Goal: Information Seeking & Learning: Learn about a topic

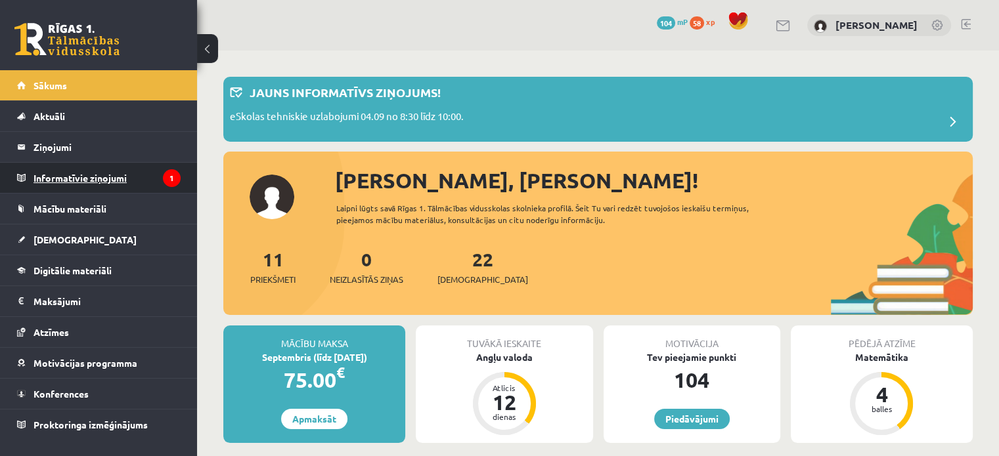
click at [113, 186] on legend "Informatīvie ziņojumi 1" at bounding box center [106, 178] width 147 height 30
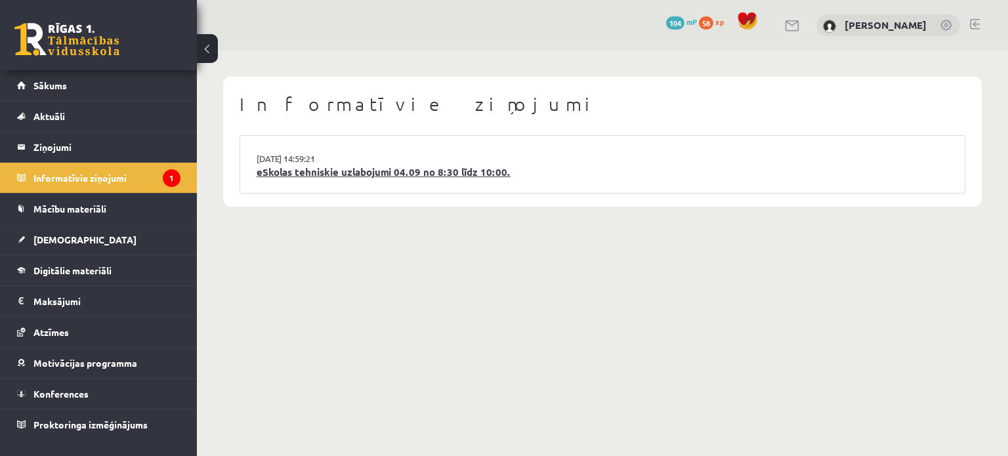
click at [307, 171] on link "eSkolas tehniskie uzlabojumi 04.09 no 8:30 līdz 10:00." at bounding box center [603, 172] width 692 height 15
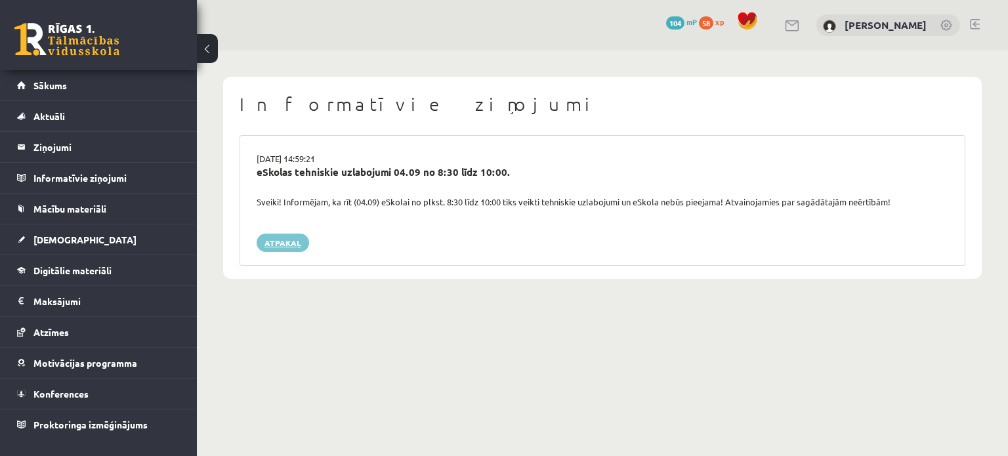
click at [270, 242] on link "Atpakaļ" at bounding box center [283, 243] width 53 height 18
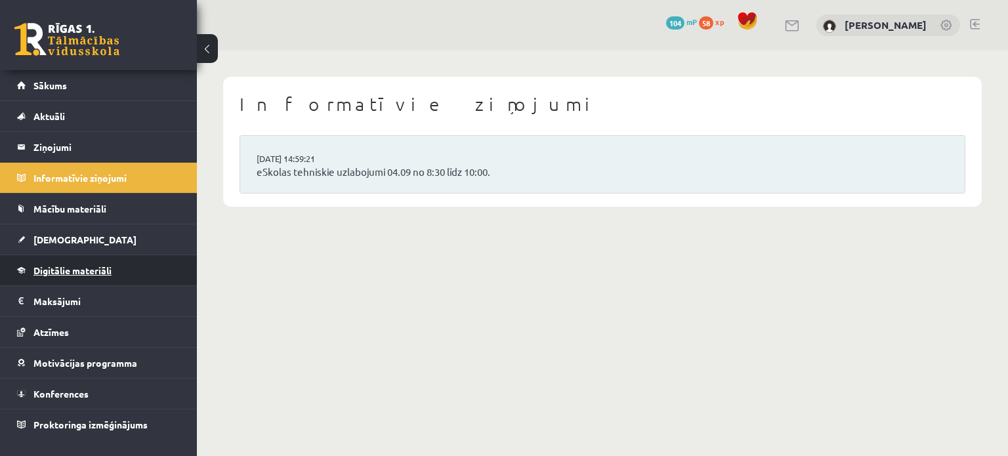
click at [100, 272] on span "Digitālie materiāli" at bounding box center [72, 271] width 78 height 12
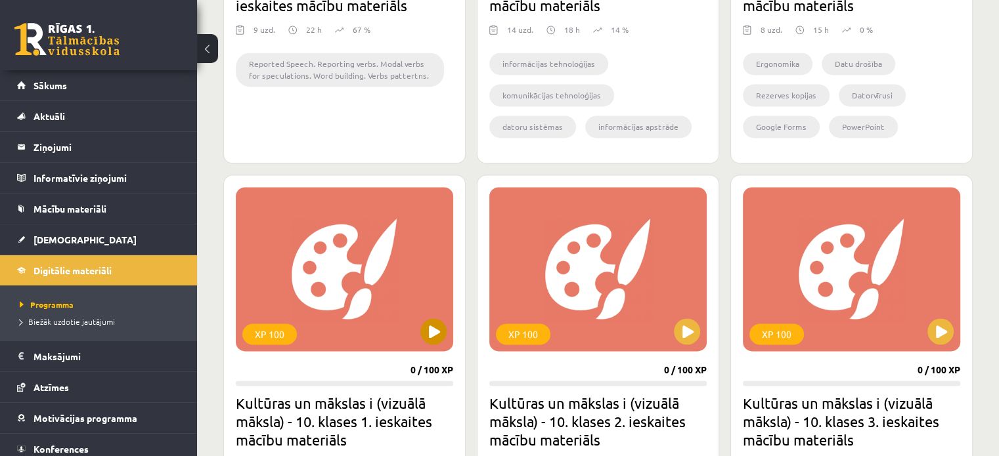
scroll to position [1620, 0]
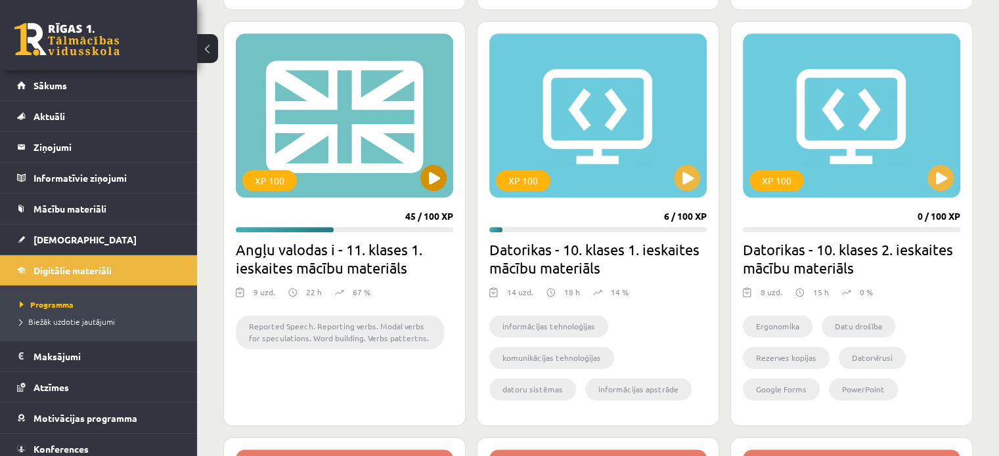
click at [331, 107] on div "XP 100" at bounding box center [344, 115] width 217 height 164
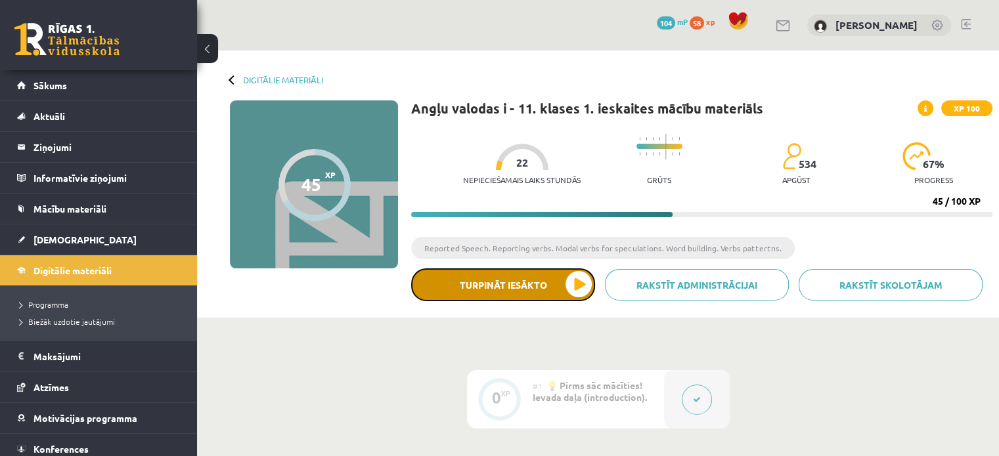
click at [523, 290] on button "Turpināt iesākto" at bounding box center [503, 285] width 184 height 33
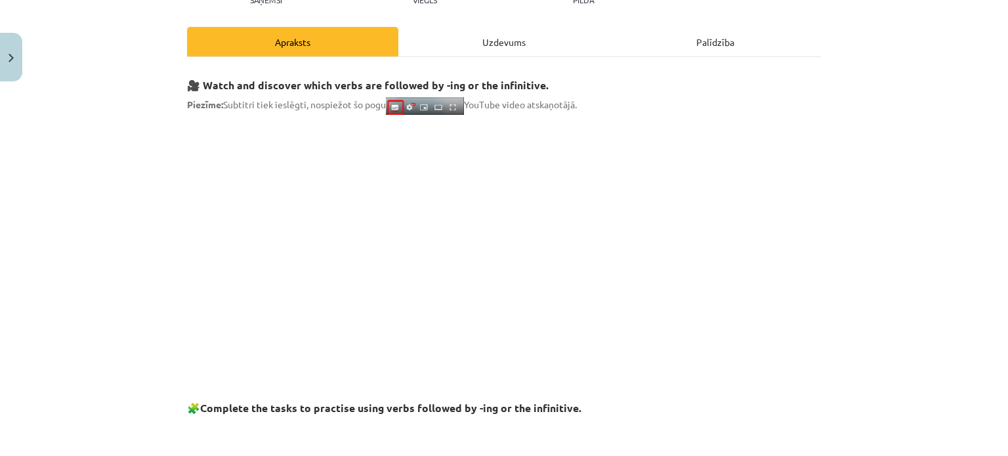
scroll to position [197, 0]
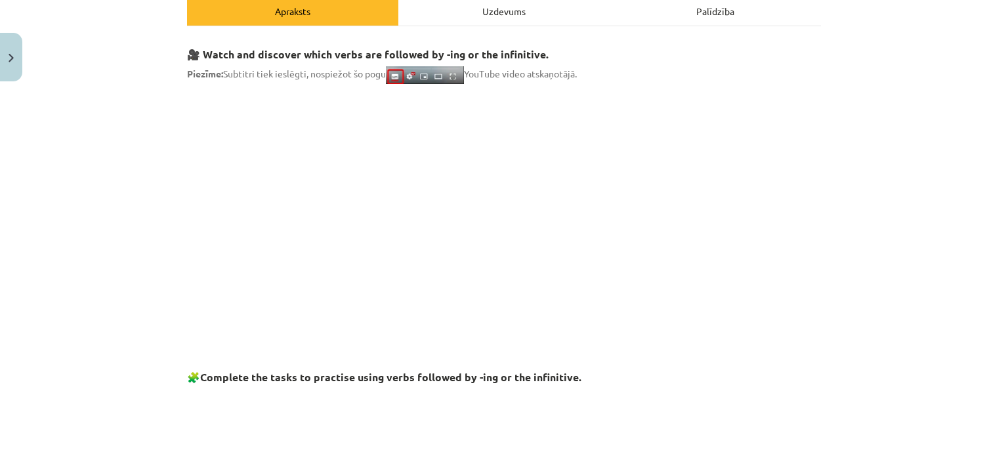
drag, startPoint x: 282, startPoint y: 231, endPoint x: 268, endPoint y: 225, distance: 15.6
click at [268, 225] on p at bounding box center [504, 212] width 634 height 240
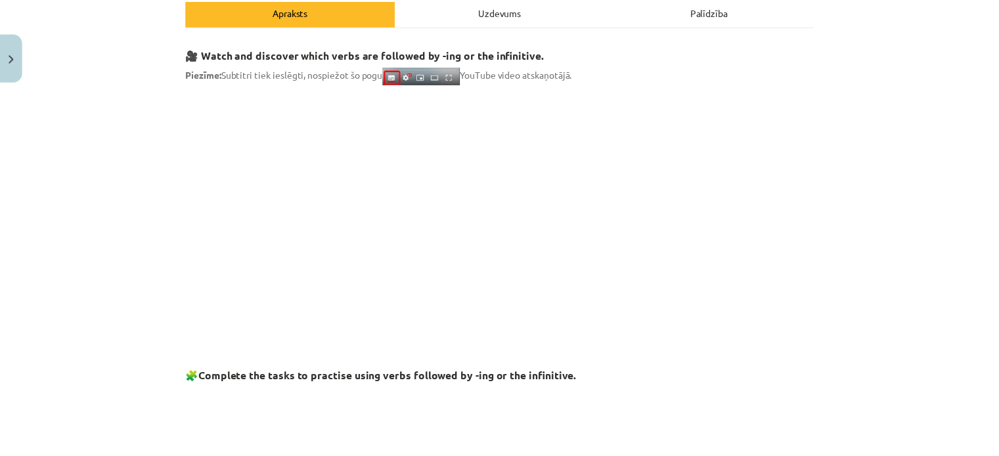
scroll to position [0, 0]
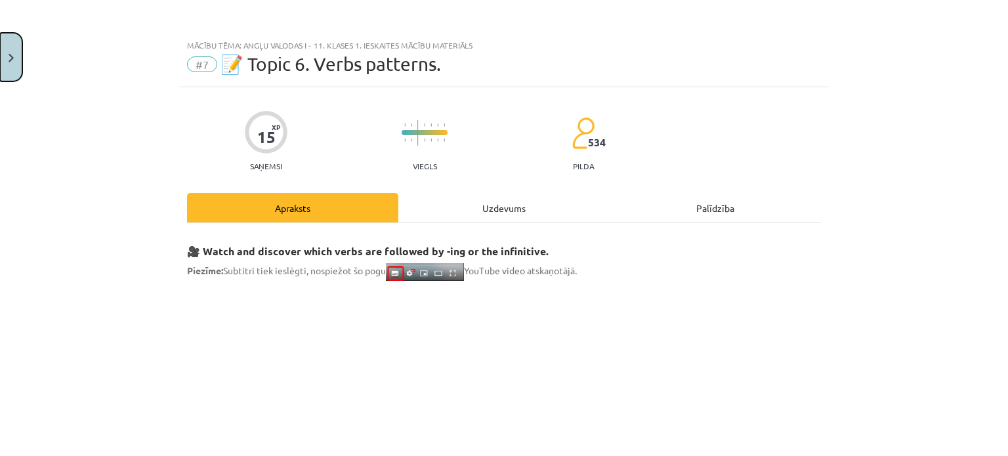
click at [0, 49] on button "Close" at bounding box center [11, 57] width 22 height 49
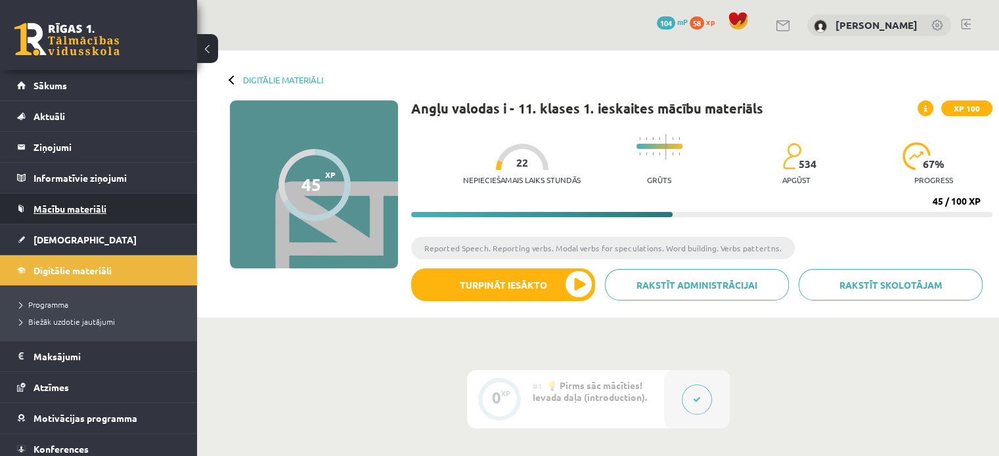
click at [76, 211] on span "Mācību materiāli" at bounding box center [69, 209] width 73 height 12
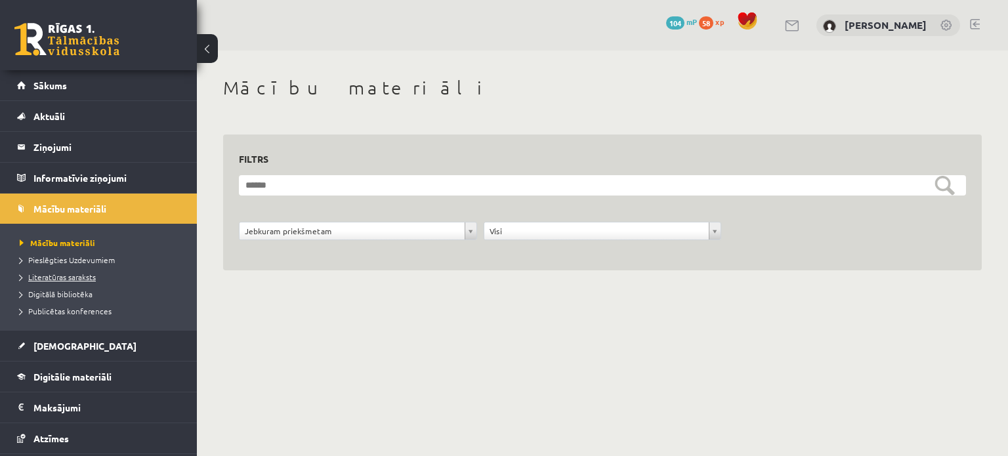
click at [78, 280] on span "Literatūras saraksts" at bounding box center [58, 277] width 76 height 11
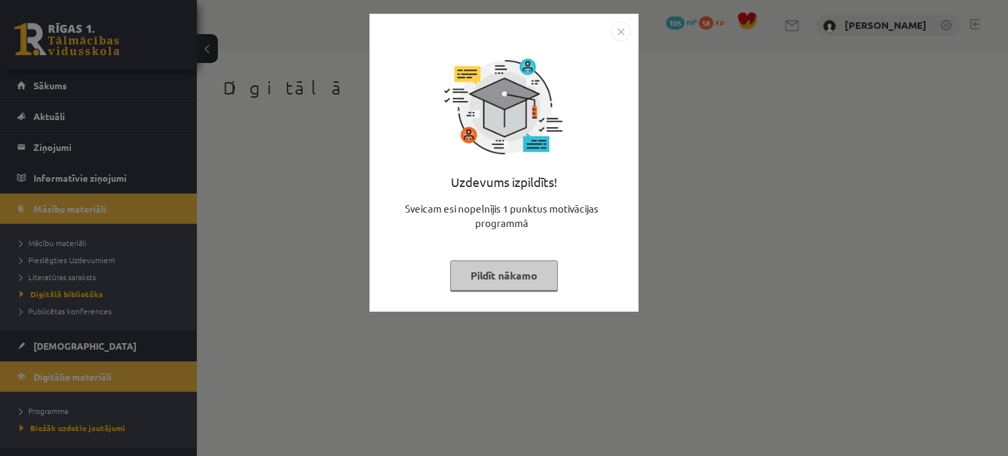
click at [513, 275] on button "Pildīt nākamo" at bounding box center [504, 276] width 108 height 30
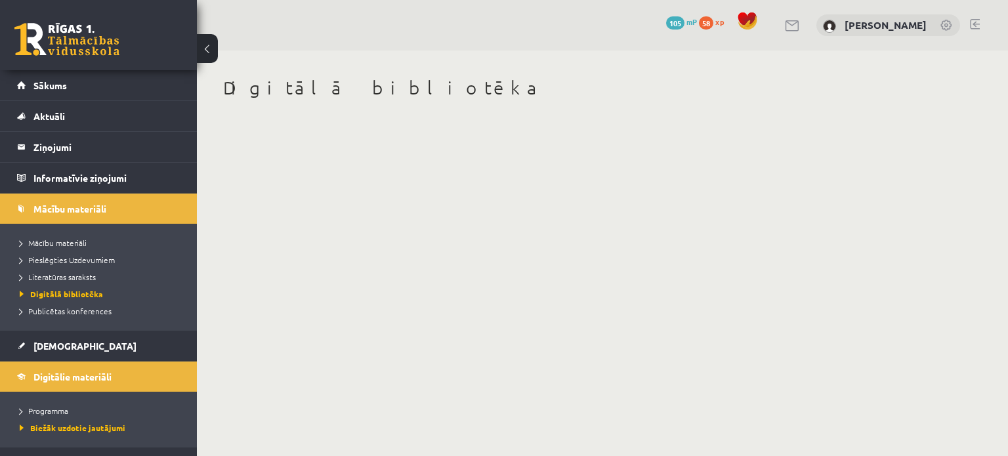
click at [509, 267] on body "0 Dāvanas 105 mP 58 xp Sofija Spure Sākums Aktuāli Kā mācīties eSKOLĀ Kontakti …" at bounding box center [504, 228] width 1008 height 456
click at [286, 92] on h1 "Digitālā bibliotēka" at bounding box center [602, 88] width 759 height 22
click at [202, 43] on button at bounding box center [207, 48] width 21 height 29
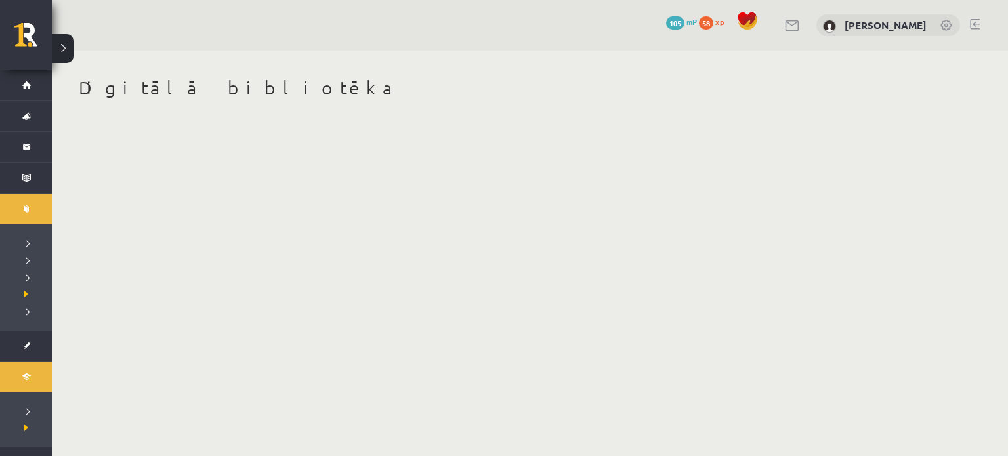
click at [66, 45] on button at bounding box center [63, 48] width 21 height 29
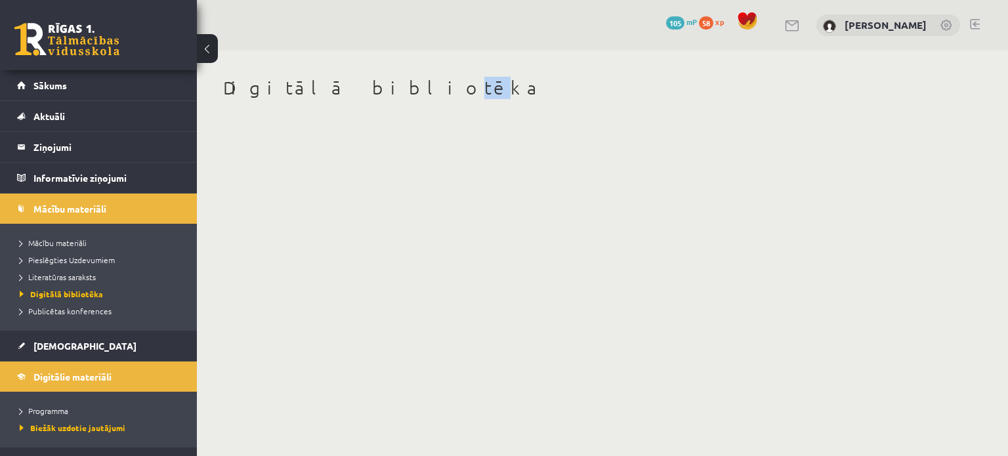
click at [349, 207] on body "0 Dāvanas 105 mP 58 xp Sofija Spure Sākums Aktuāli Kā mācīties eSKOLĀ Kontakti …" at bounding box center [504, 228] width 1008 height 456
